Goal: Task Accomplishment & Management: Manage account settings

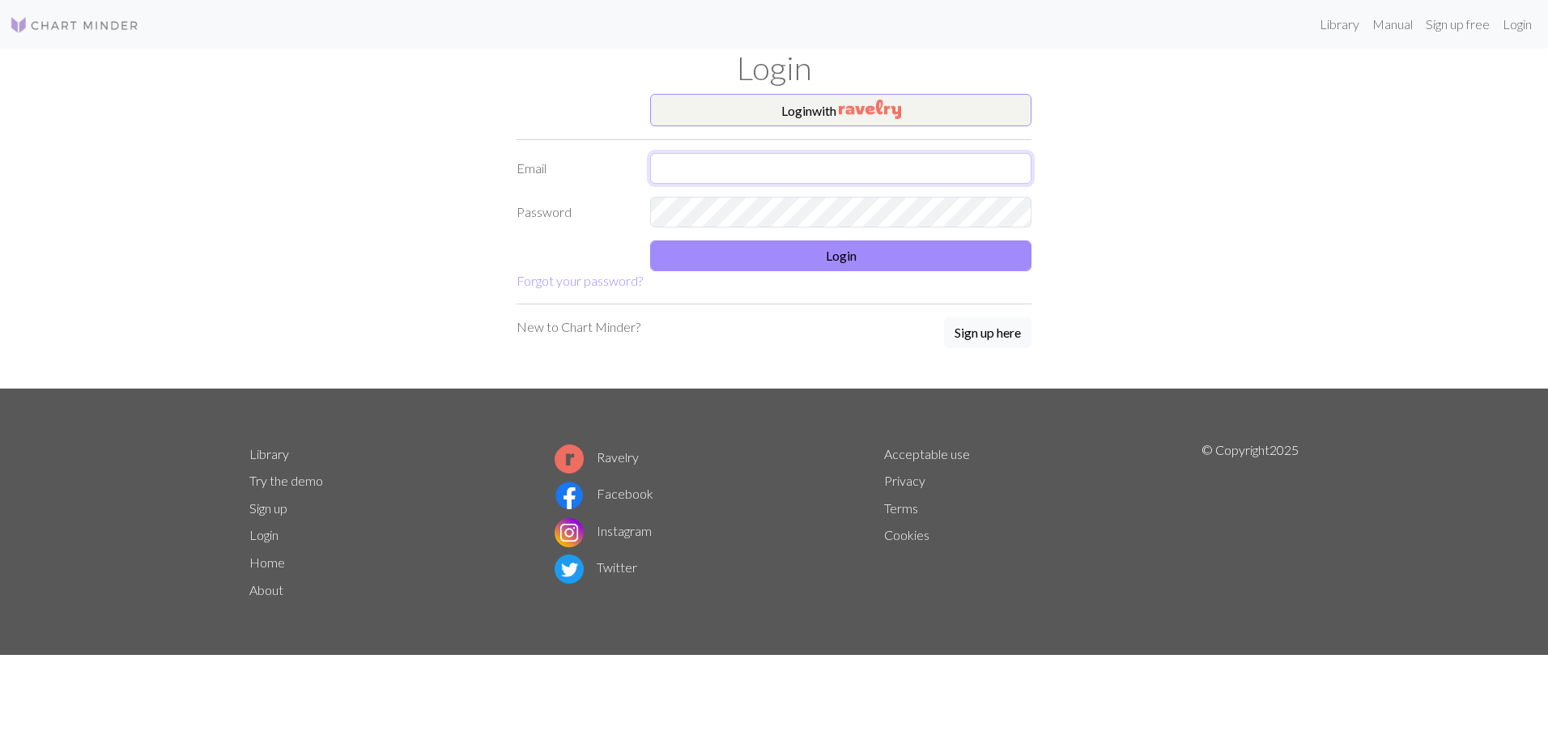
click at [783, 176] on input "text" at bounding box center [840, 168] width 381 height 31
type input "magentahoward96@gmail.com"
click at [887, 254] on button "Login" at bounding box center [840, 255] width 381 height 31
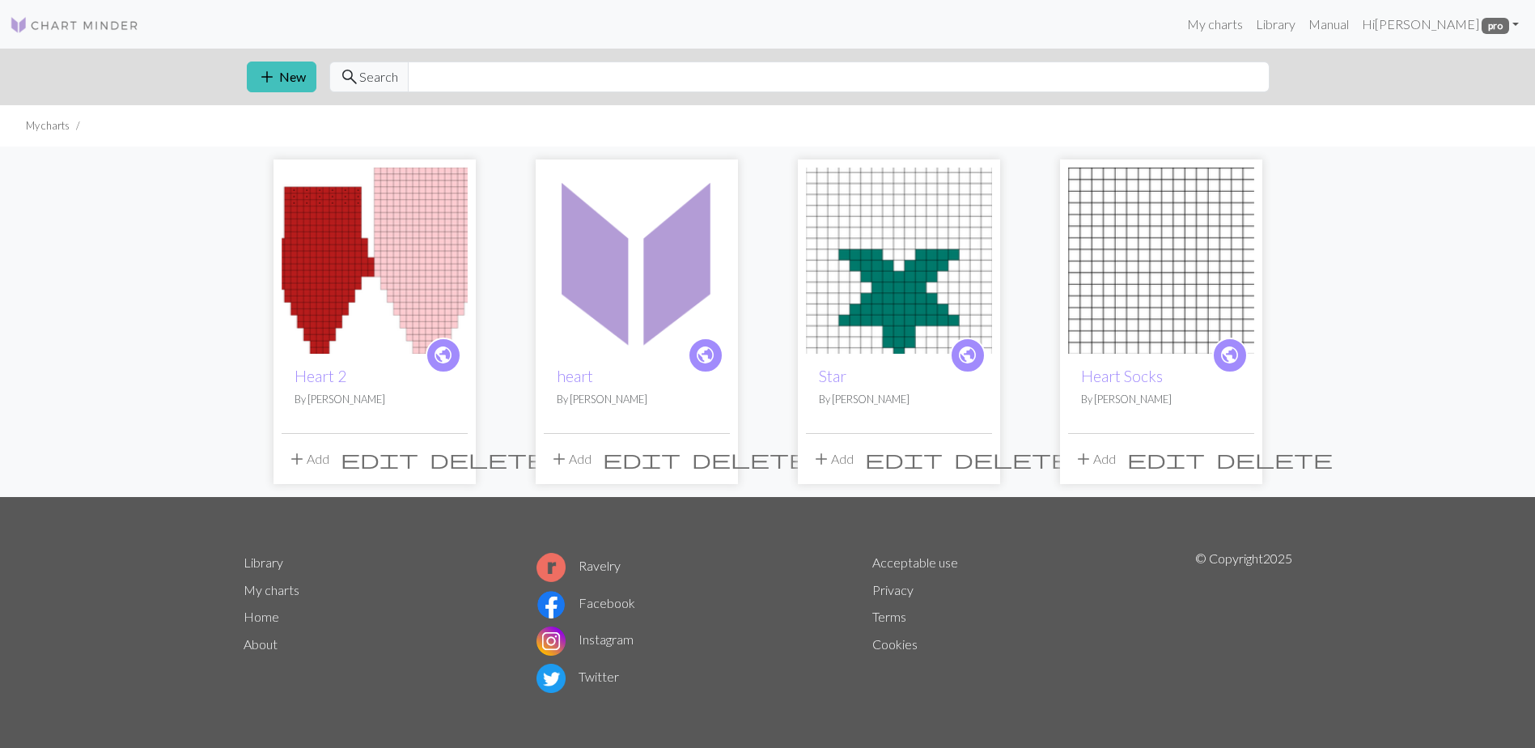
click at [371, 308] on img at bounding box center [375, 261] width 186 height 186
click at [1446, 28] on link "Hi [PERSON_NAME] pro" at bounding box center [1441, 24] width 170 height 32
drag, startPoint x: 1432, startPoint y: 119, endPoint x: 1425, endPoint y: 76, distance: 43.4
click at [1430, 119] on link "Logout" at bounding box center [1434, 121] width 52 height 32
